Goal: Use online tool/utility: Utilize a website feature to perform a specific function

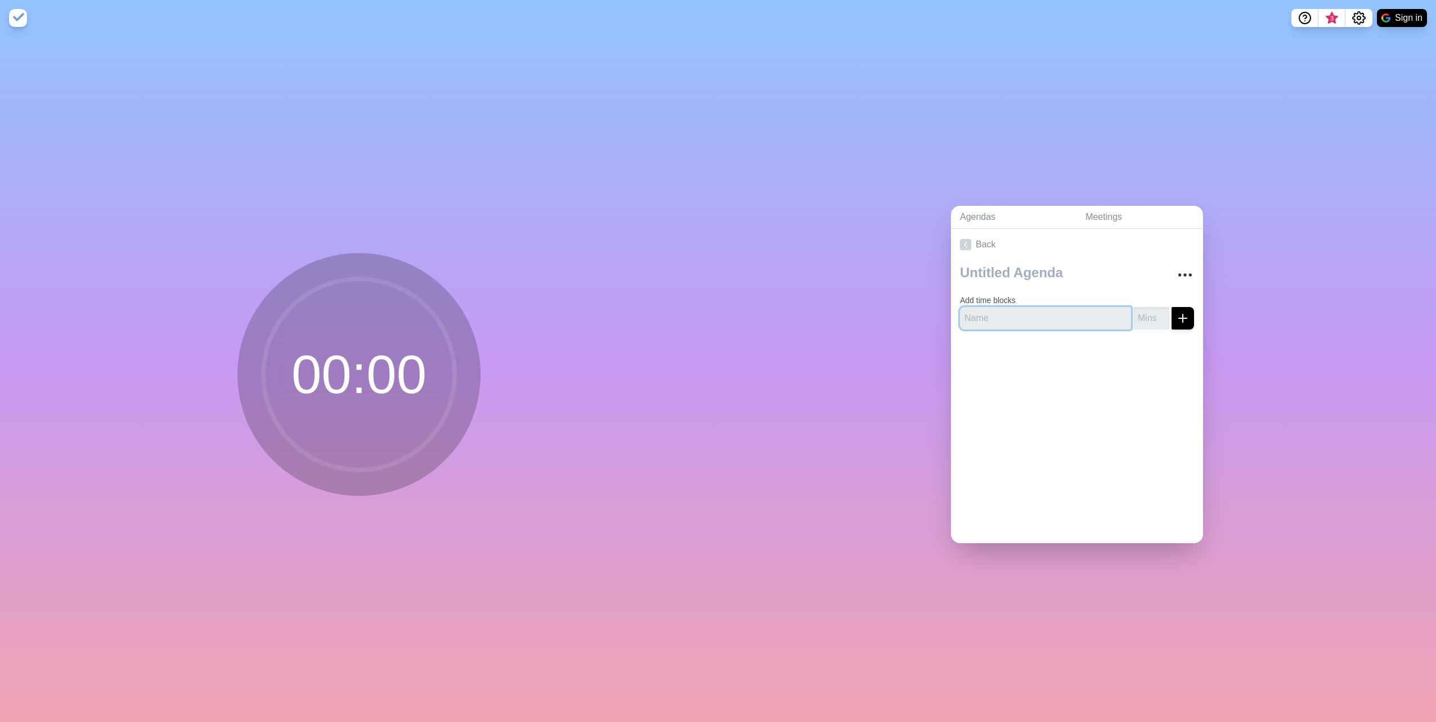
click at [991, 314] on input "text" at bounding box center [1045, 318] width 171 height 23
type input "10"
click at [1146, 312] on input "1" at bounding box center [1151, 318] width 36 height 23
click at [1150, 309] on input "2" at bounding box center [1151, 318] width 36 height 23
click at [1150, 309] on input "3" at bounding box center [1151, 318] width 36 height 23
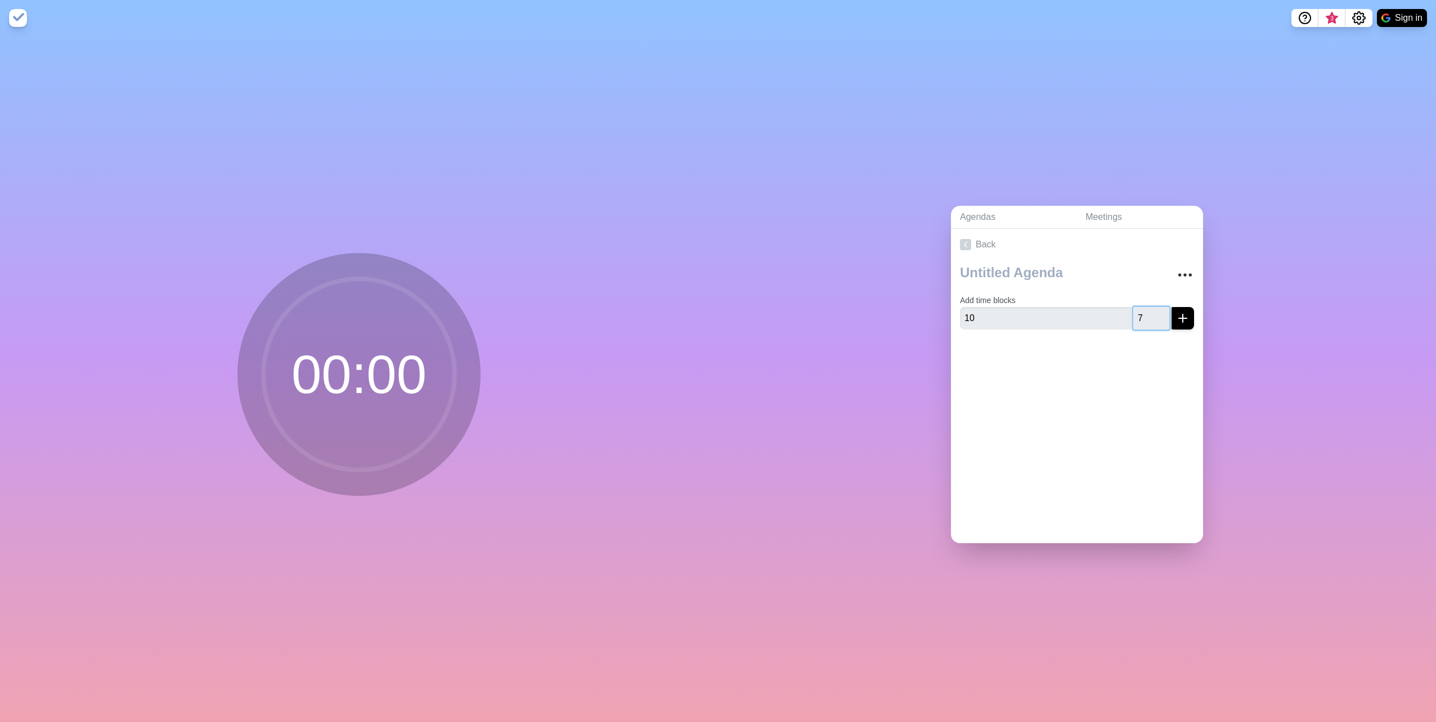
click at [1150, 309] on input "7" at bounding box center [1151, 318] width 36 height 23
click at [1150, 309] on input "8" at bounding box center [1151, 318] width 36 height 23
click at [1150, 309] on input "9" at bounding box center [1151, 318] width 36 height 23
type input "10"
click at [1150, 309] on input "10" at bounding box center [1151, 318] width 36 height 23
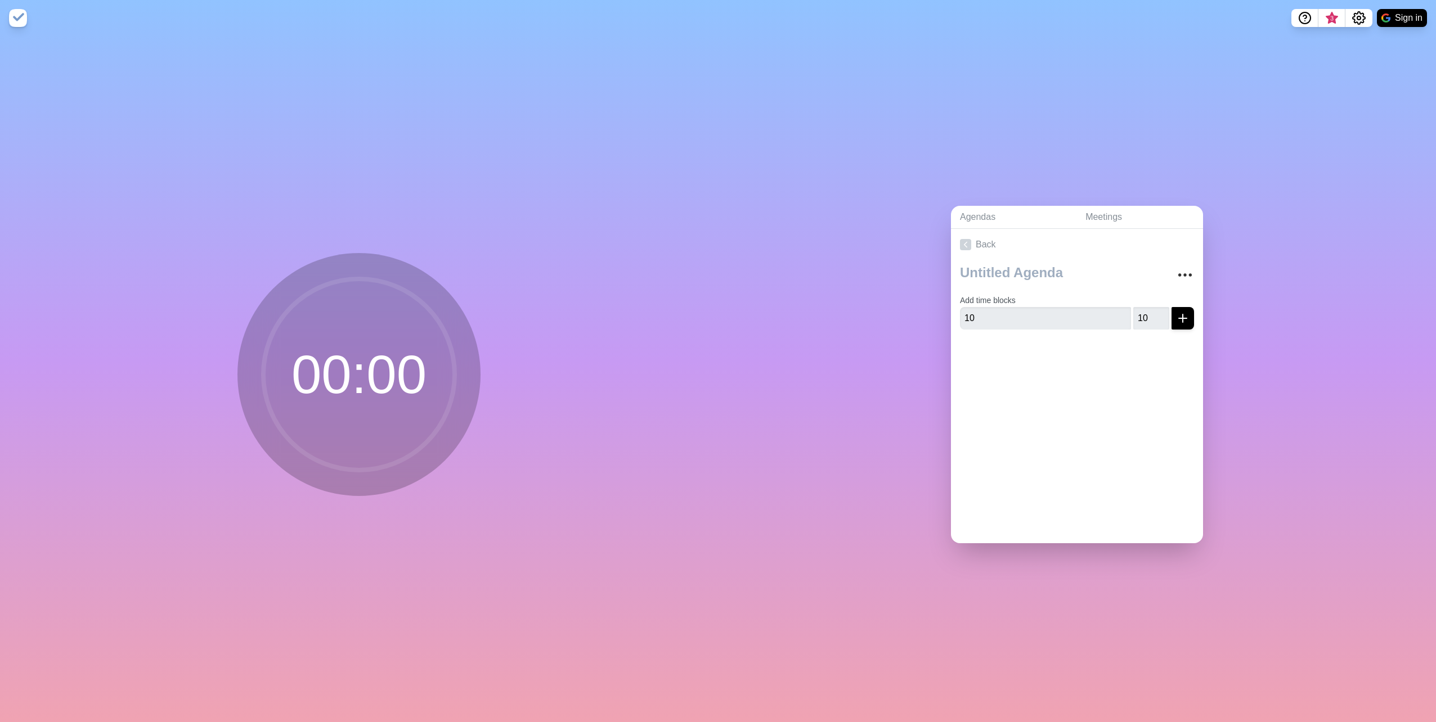
click at [1079, 377] on div at bounding box center [1077, 361] width 252 height 45
click at [1176, 270] on icon "More" at bounding box center [1185, 275] width 18 height 18
click at [1019, 387] on div "Back Clear time blocks Duplicate agenda Delete agenda Archive Add time blocks 1…" at bounding box center [1077, 386] width 252 height 314
click at [546, 359] on div "00 : 00" at bounding box center [359, 379] width 718 height 686
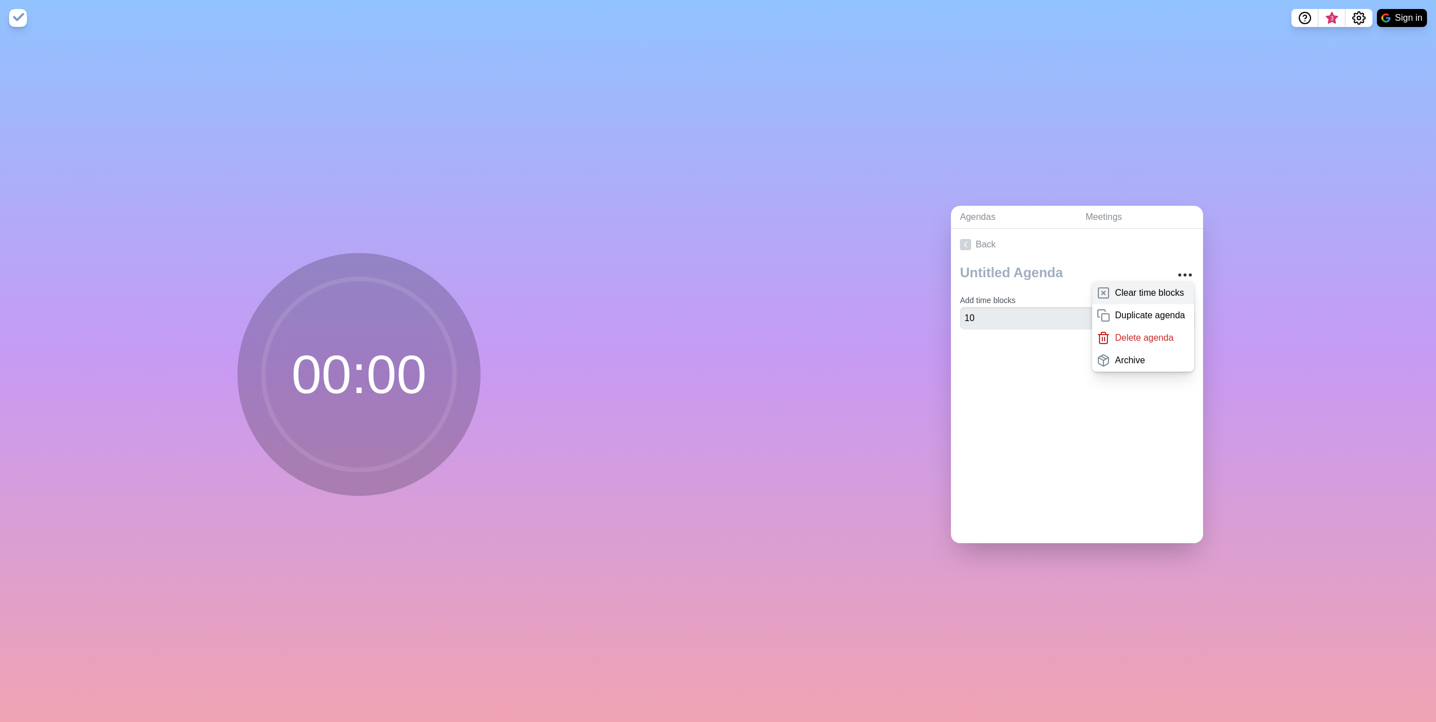
click at [1128, 289] on p "Clear time blocks" at bounding box center [1148, 293] width 69 height 14
click at [1038, 311] on input "text" at bounding box center [1045, 318] width 171 height 23
type input "M"
type input "Break"
click at [1136, 313] on input "number" at bounding box center [1151, 318] width 36 height 23
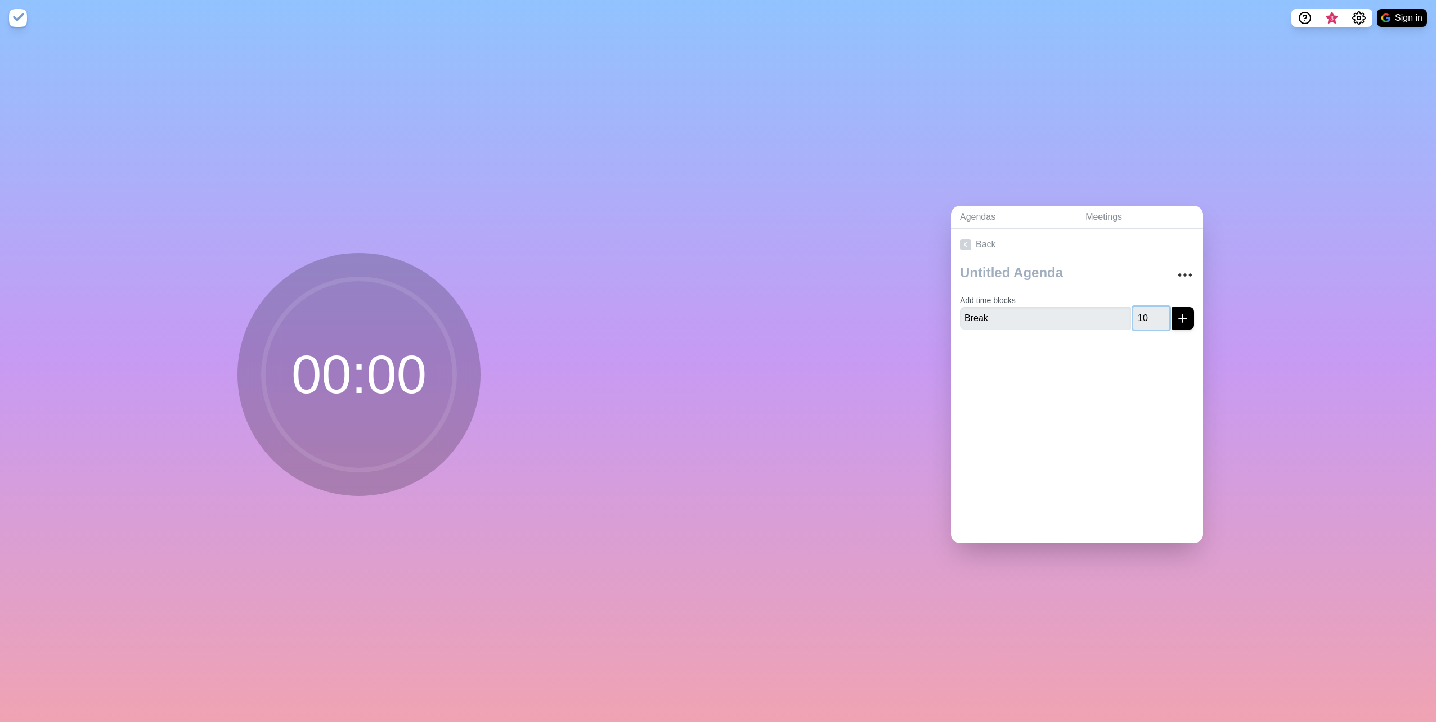
type input "10"
click at [1176, 314] on icon "submit" at bounding box center [1183, 319] width 14 height 14
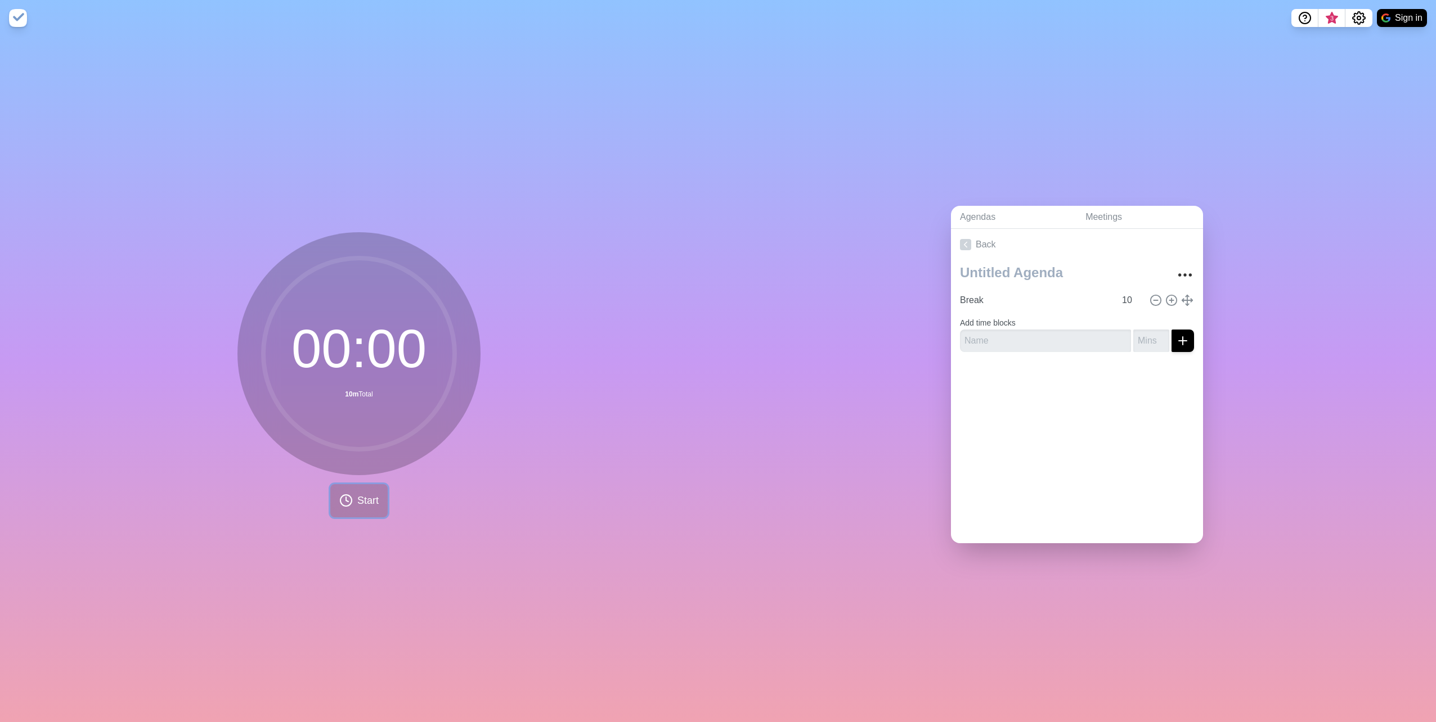
click at [339, 498] on icon at bounding box center [346, 501] width 14 height 14
